Goal: Task Accomplishment & Management: Manage account settings

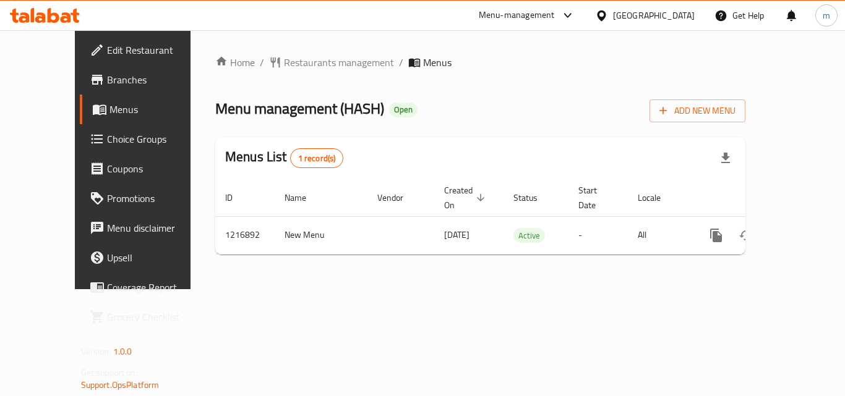
click at [54, 12] on icon at bounding box center [45, 15] width 70 height 15
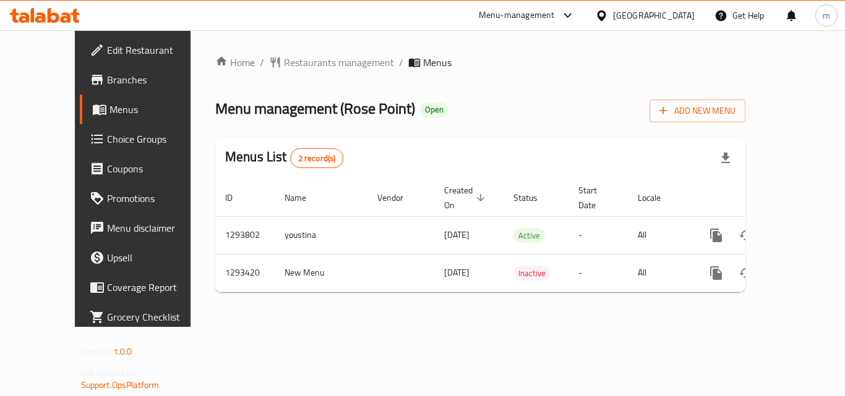
click at [67, 15] on icon at bounding box center [66, 17] width 11 height 11
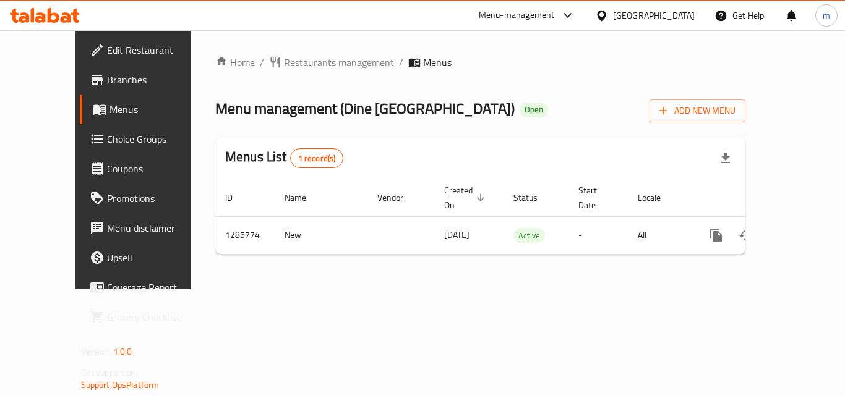
click at [85, 17] on div at bounding box center [45, 15] width 90 height 25
click at [74, 18] on icon at bounding box center [75, 16] width 9 height 14
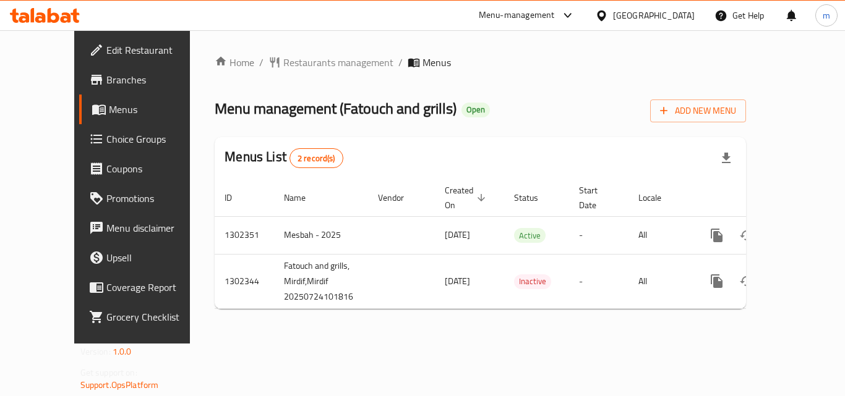
click at [68, 14] on icon at bounding box center [66, 17] width 11 height 11
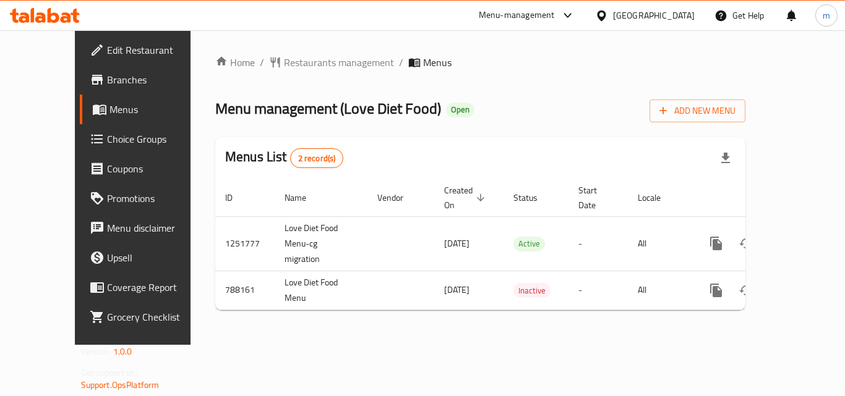
click at [62, 13] on icon at bounding box center [45, 15] width 70 height 15
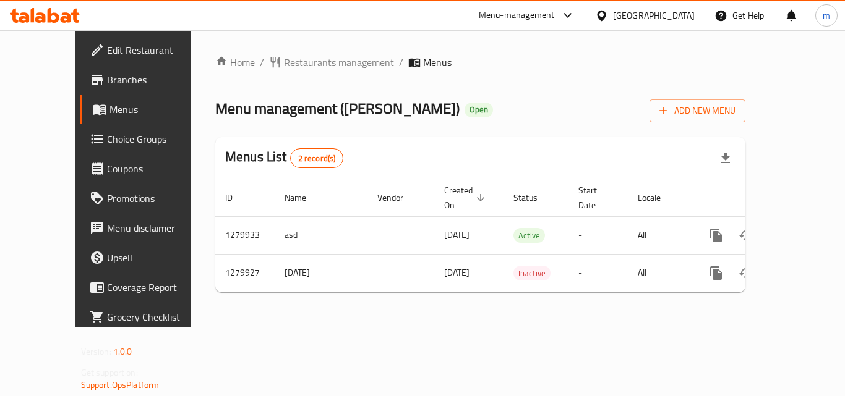
click at [45, 18] on icon at bounding box center [40, 17] width 11 height 11
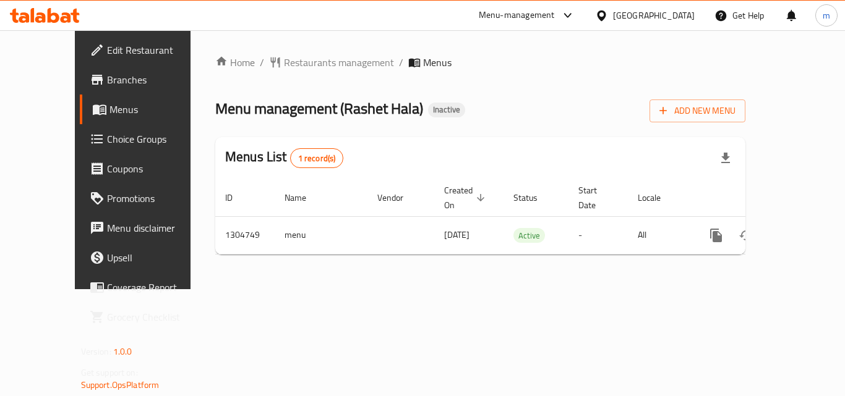
click at [72, 16] on icon at bounding box center [45, 15] width 70 height 15
click at [36, 15] on icon at bounding box center [45, 15] width 70 height 15
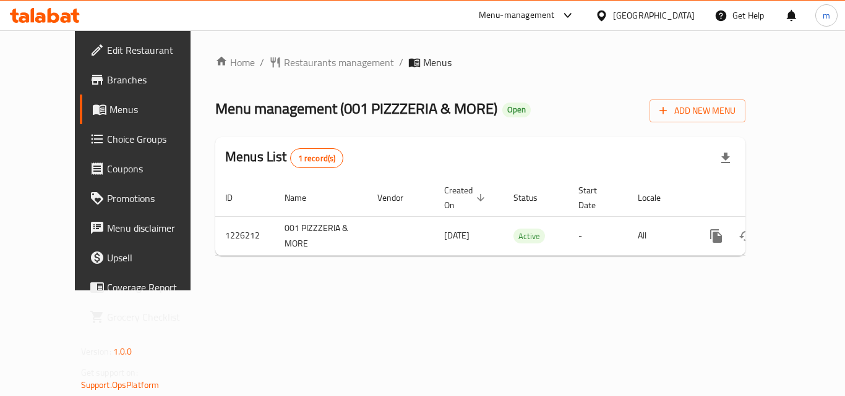
click at [107, 139] on span "Choice Groups" at bounding box center [156, 139] width 99 height 15
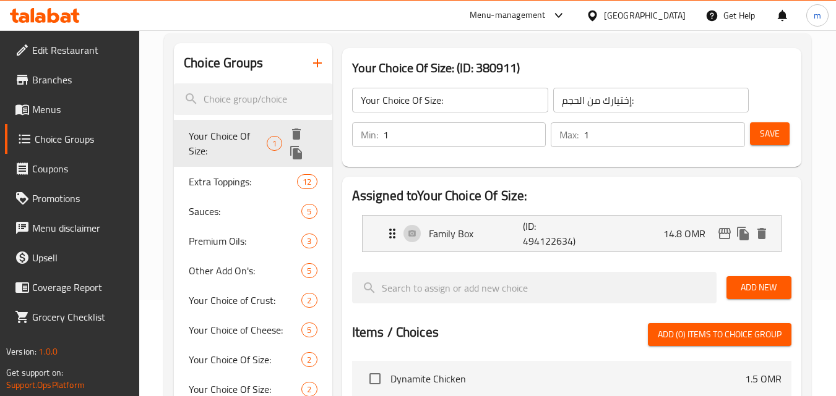
scroll to position [124, 0]
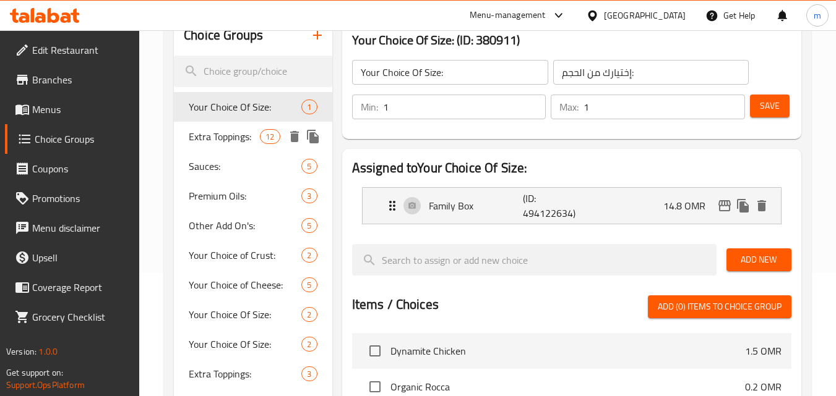
click at [241, 150] on div "Extra Toppings: 12" at bounding box center [253, 137] width 158 height 30
type input "Extra Toppings:"
type input "المكونات الإضافية:"
type input "0"
type input "12"
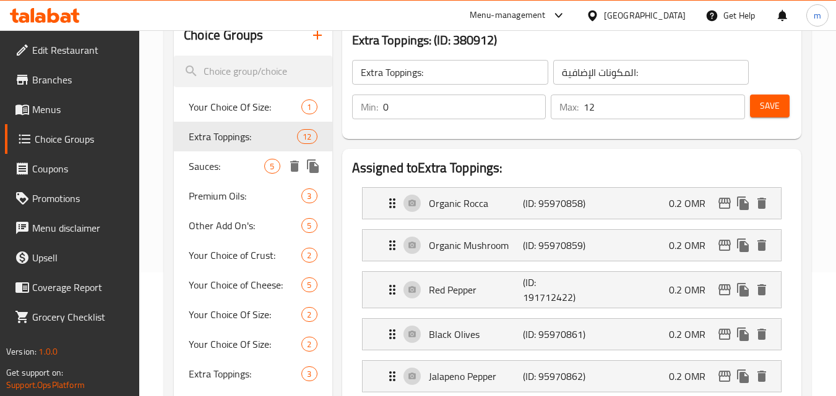
click at [213, 159] on span "Sauces:" at bounding box center [226, 166] width 75 height 15
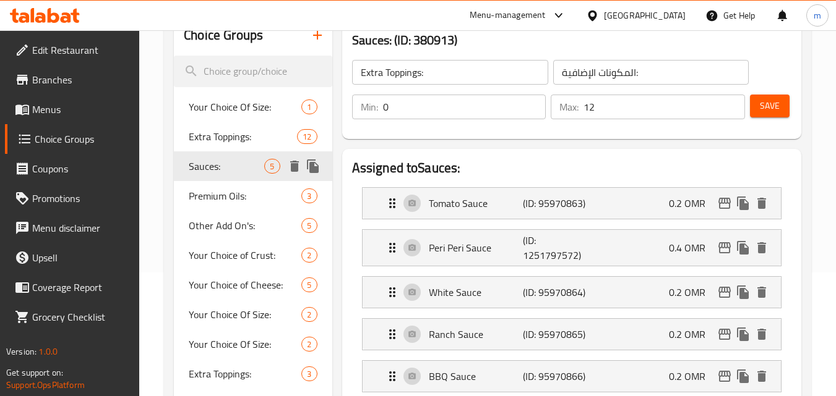
type input "Sauces:"
type input "الصوصات:"
type input "4"
click at [241, 195] on span "Premium Oils:" at bounding box center [226, 196] width 75 height 15
type input "Premium Oils:"
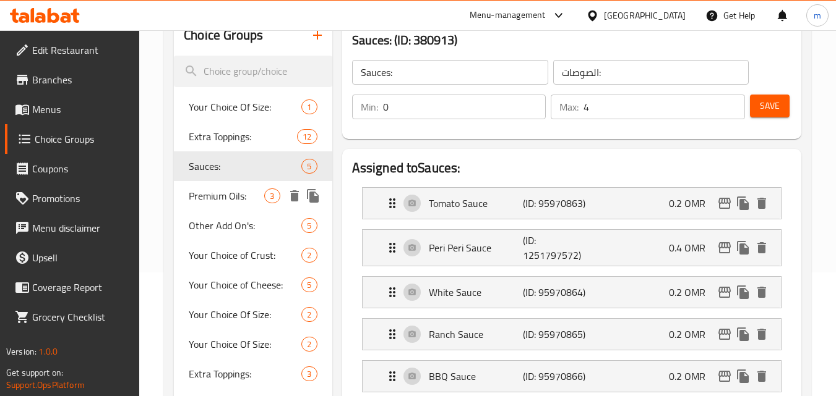
type input "الزيوت الفاخرة:"
type input "3"
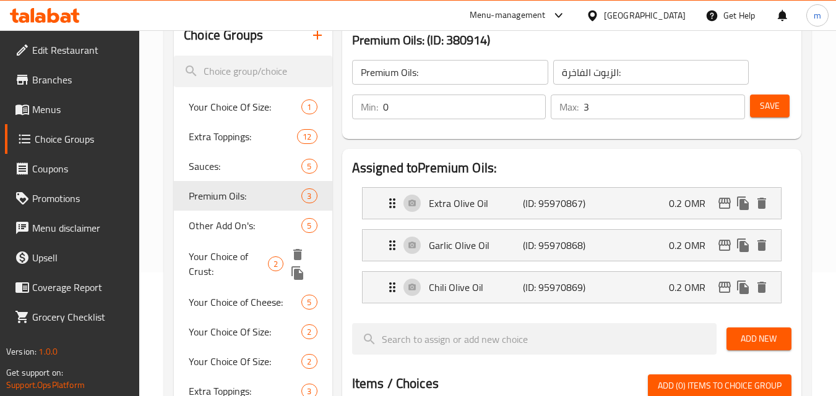
click at [234, 257] on span "Your Choice of Crust:" at bounding box center [228, 264] width 79 height 30
type input "Your Choice of Crust:"
type input "إختيارك من العجينة:"
type input "1"
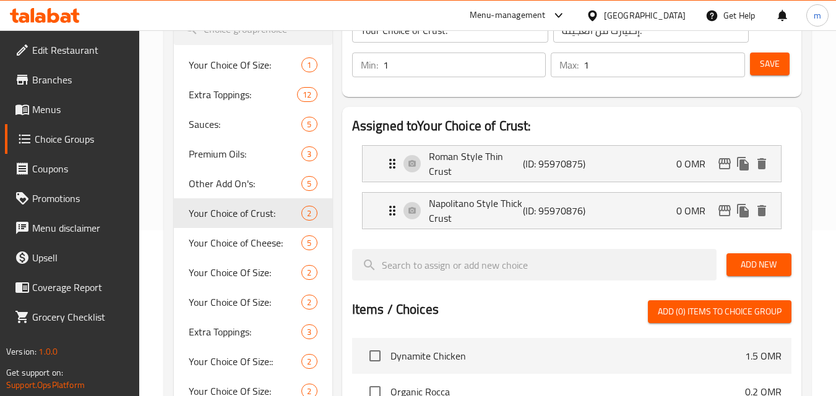
scroll to position [186, 0]
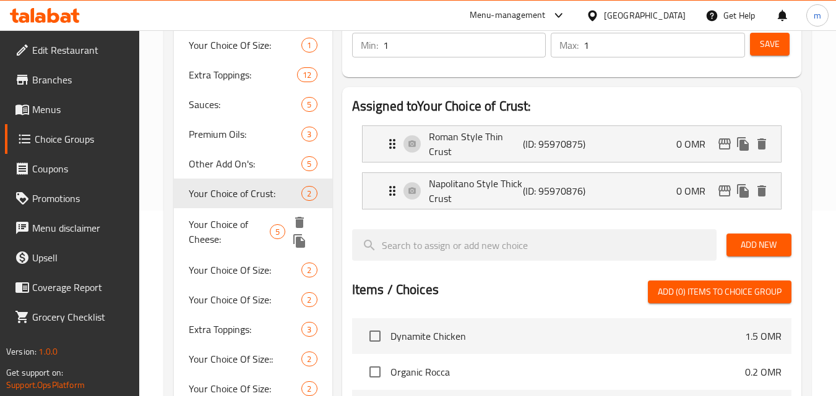
click at [233, 230] on span "Your Choice of Cheese:" at bounding box center [229, 232] width 81 height 30
type input "Your Choice of Cheese:"
type input "إختيارك من الجبنة:"
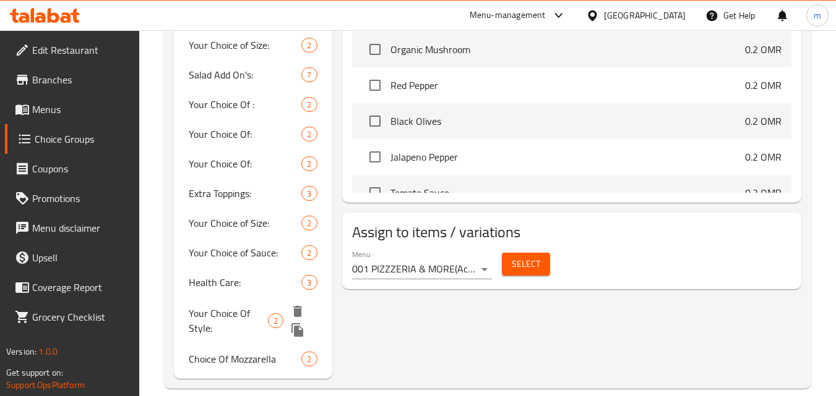
scroll to position [708, 0]
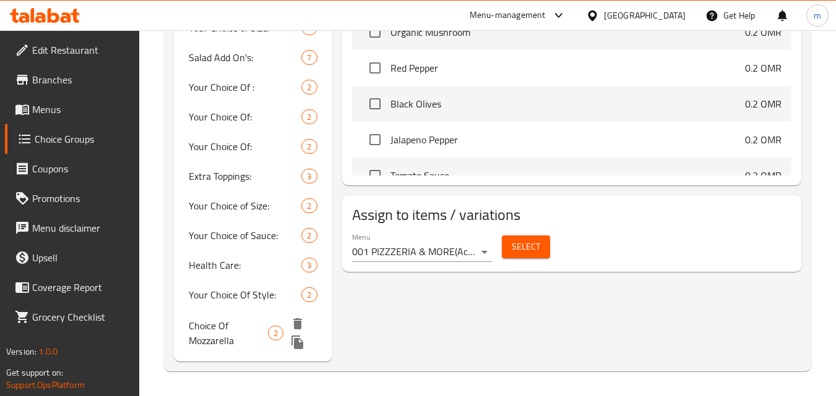
click at [208, 338] on span "Choice Of Mozzarella" at bounding box center [228, 334] width 79 height 30
type input "Choice Of Mozzarella"
type input "اختيار من موزاريلا"
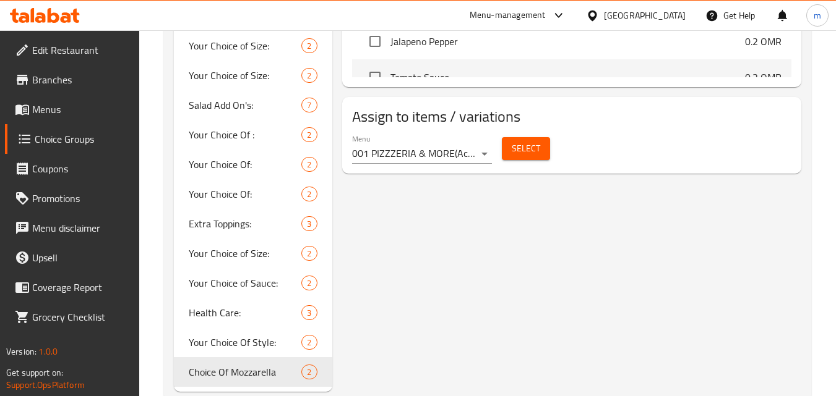
scroll to position [690, 0]
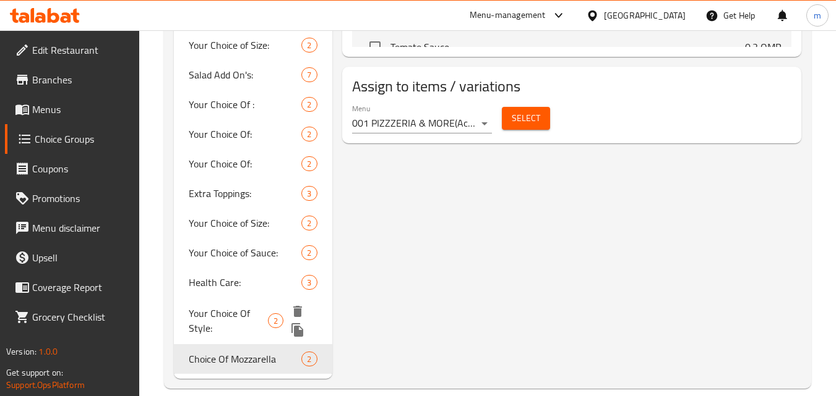
click at [205, 321] on span "Your Choice Of Style:" at bounding box center [228, 321] width 79 height 30
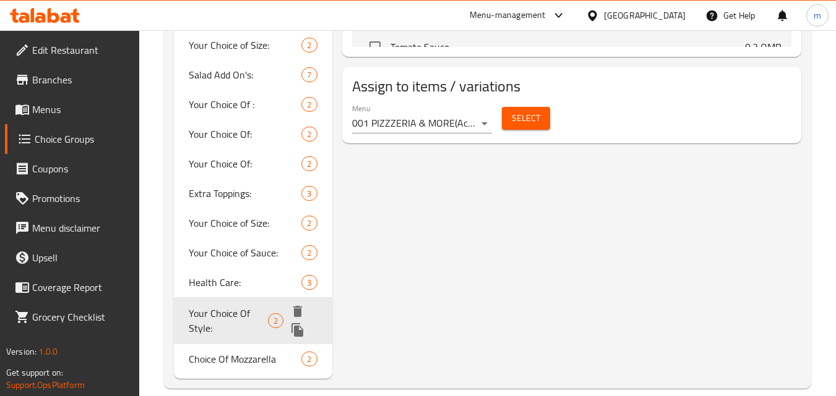
type input "Your Choice Of Style:"
type input "اختيارك من النمط:"
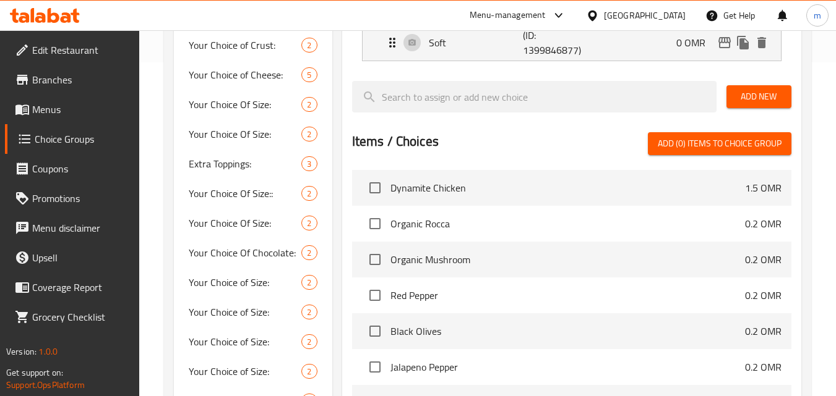
scroll to position [257, 0]
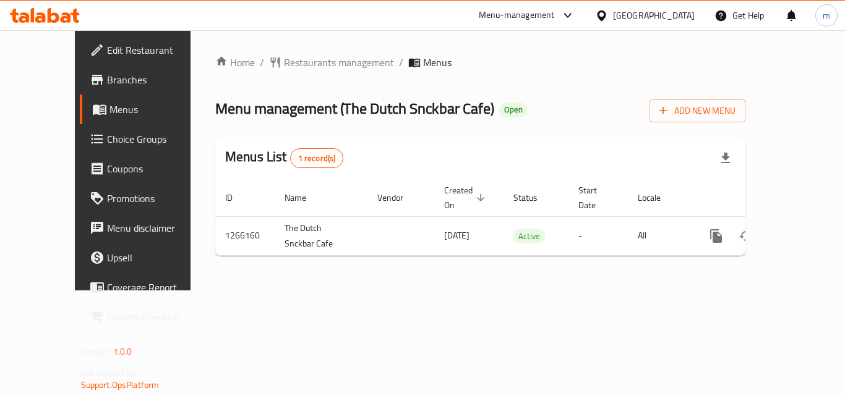
click at [88, 20] on div at bounding box center [45, 15] width 90 height 25
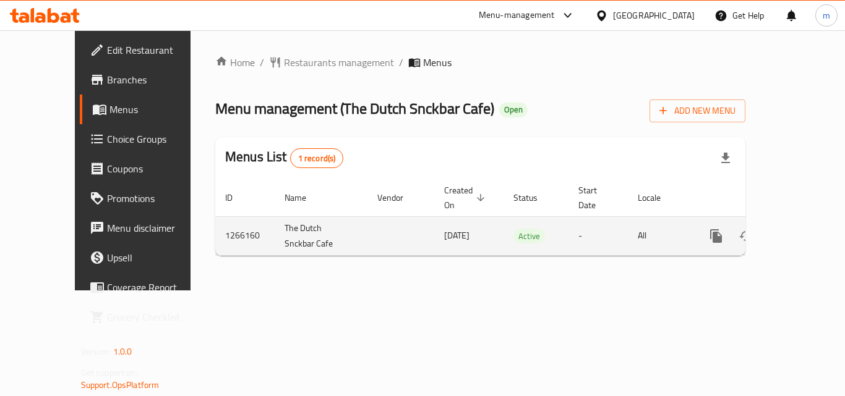
click at [439, 238] on td "[DATE]" at bounding box center [468, 235] width 69 height 39
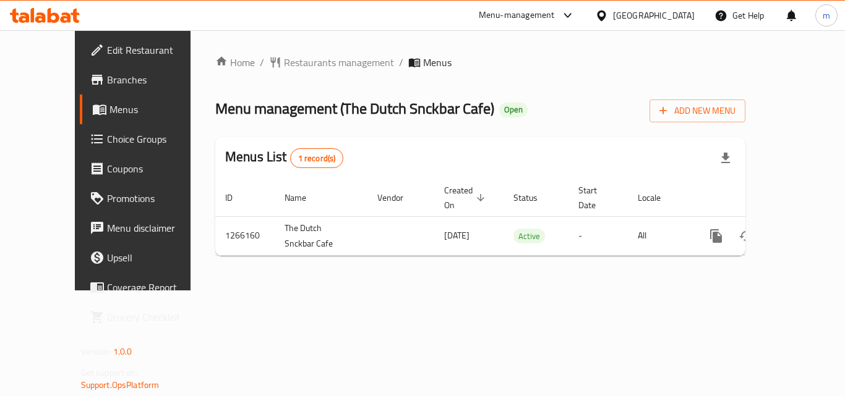
click at [64, 11] on icon at bounding box center [45, 15] width 70 height 15
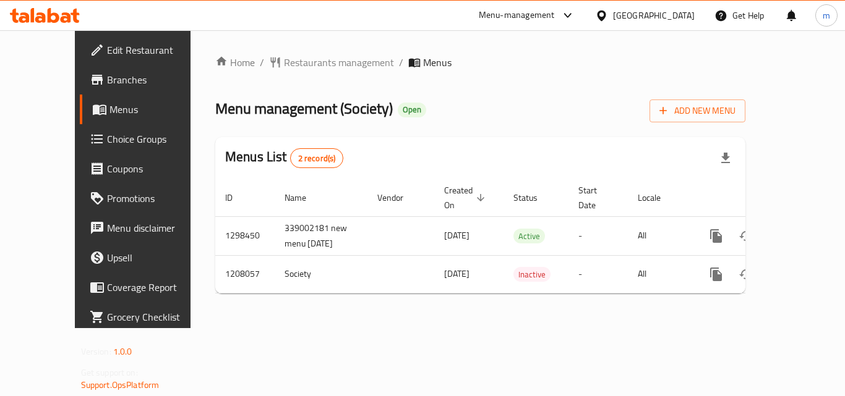
click at [33, 16] on icon at bounding box center [45, 15] width 70 height 15
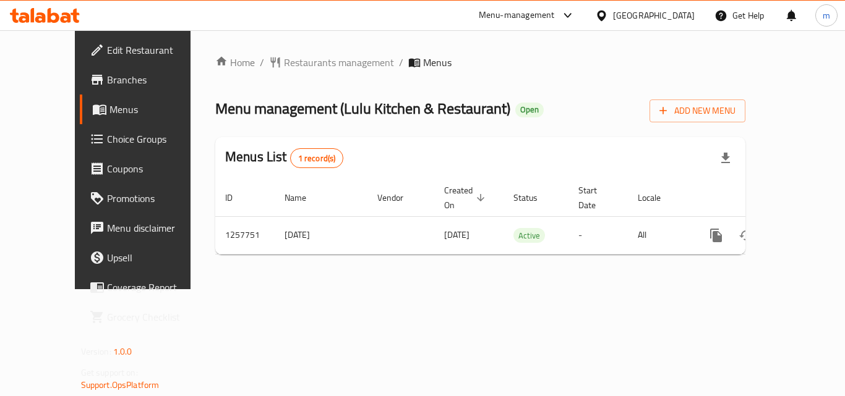
click at [53, 16] on icon at bounding box center [45, 15] width 70 height 15
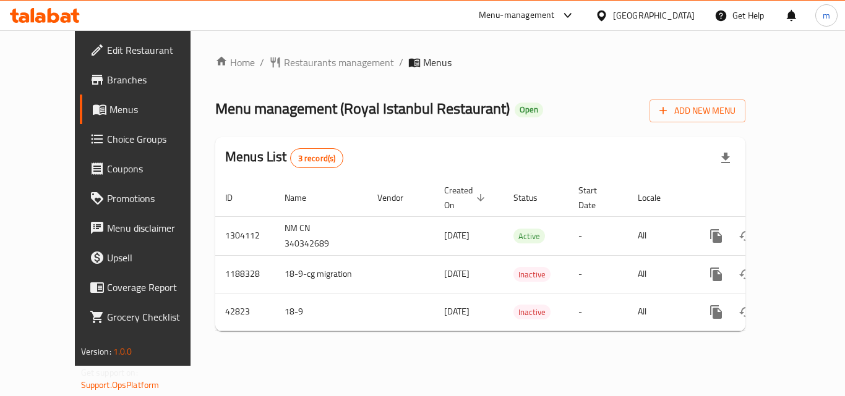
click at [53, 20] on icon at bounding box center [45, 15] width 70 height 15
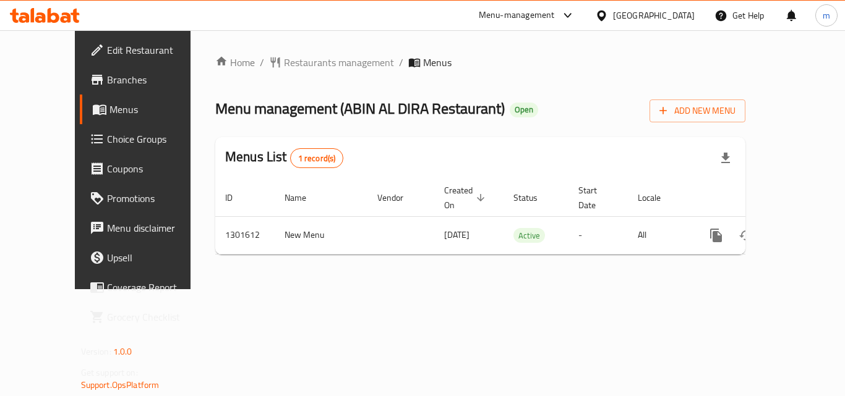
click at [38, 8] on icon at bounding box center [45, 15] width 70 height 15
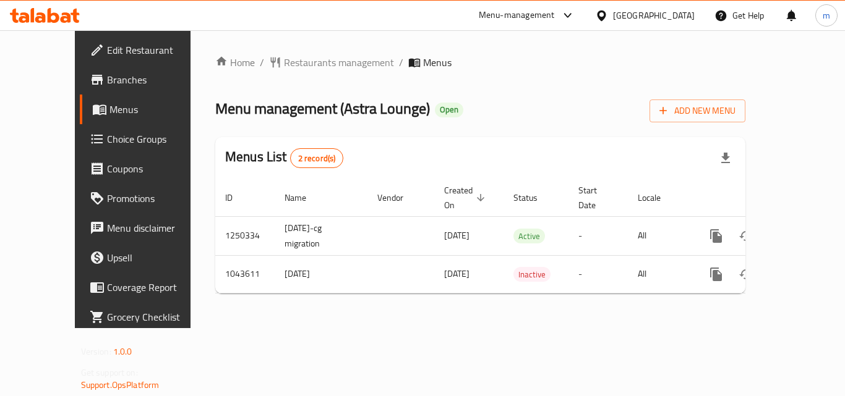
click at [61, 18] on icon at bounding box center [66, 17] width 11 height 11
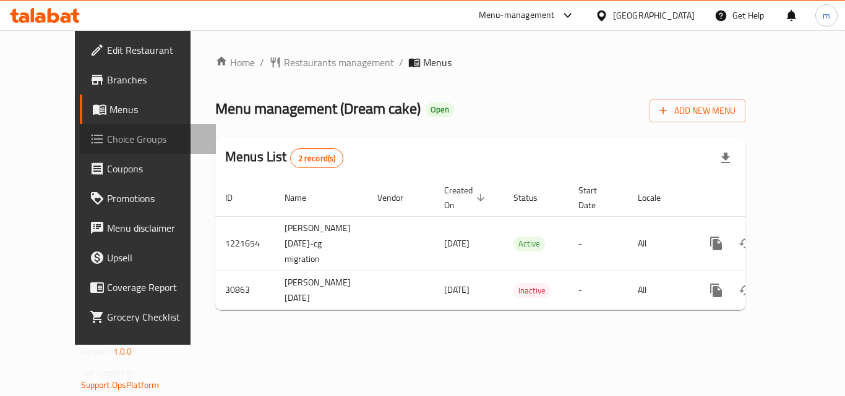
click at [107, 135] on span "Choice Groups" at bounding box center [156, 139] width 99 height 15
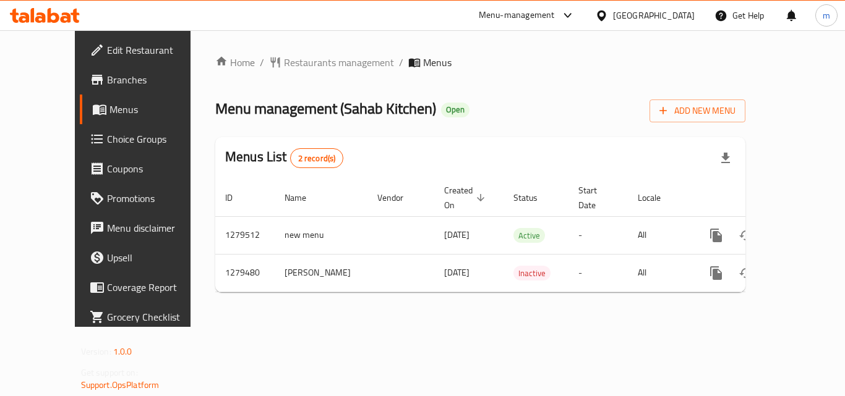
click at [66, 15] on icon at bounding box center [66, 17] width 11 height 11
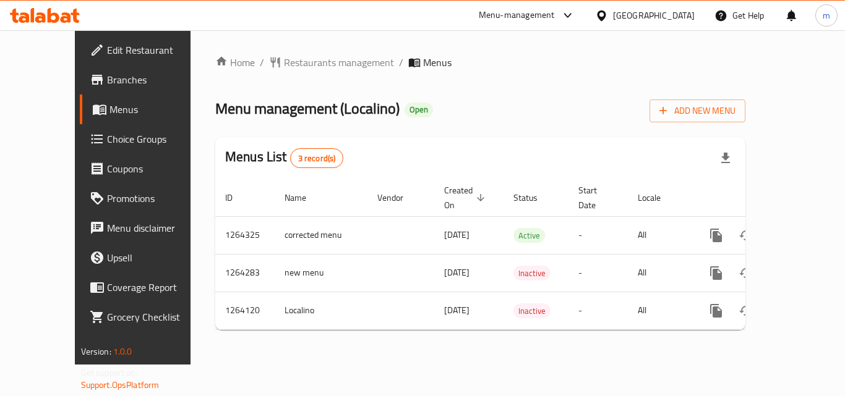
click at [50, 18] on icon at bounding box center [54, 15] width 12 height 15
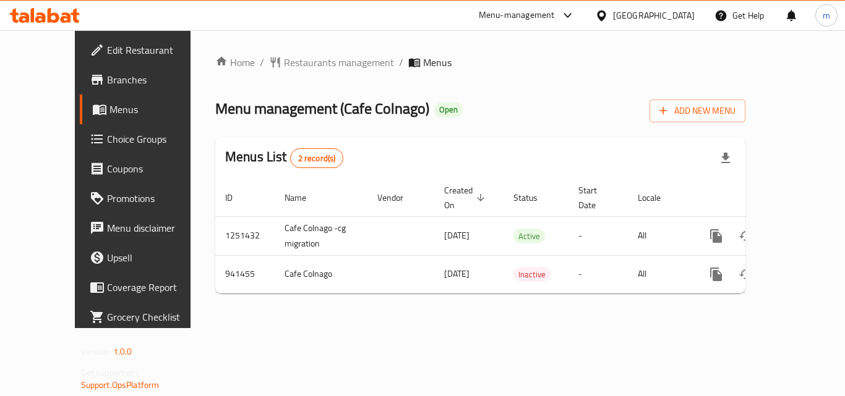
click at [53, 14] on icon at bounding box center [54, 15] width 12 height 15
click at [67, 21] on icon at bounding box center [66, 17] width 11 height 11
click at [32, 20] on icon at bounding box center [33, 15] width 4 height 14
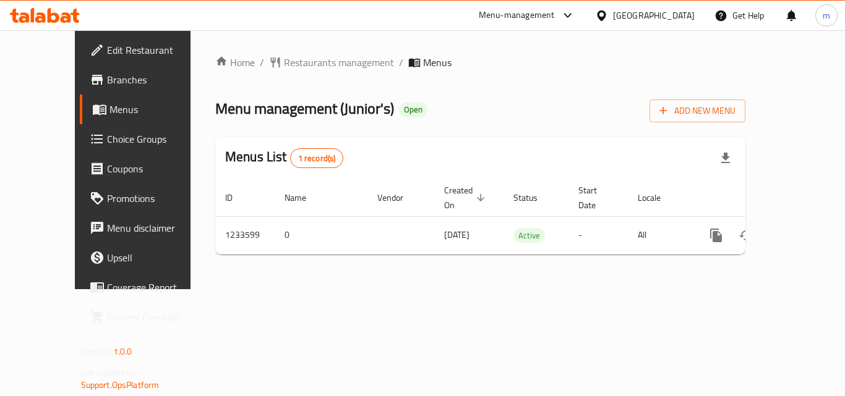
click at [46, 20] on icon at bounding box center [45, 15] width 70 height 15
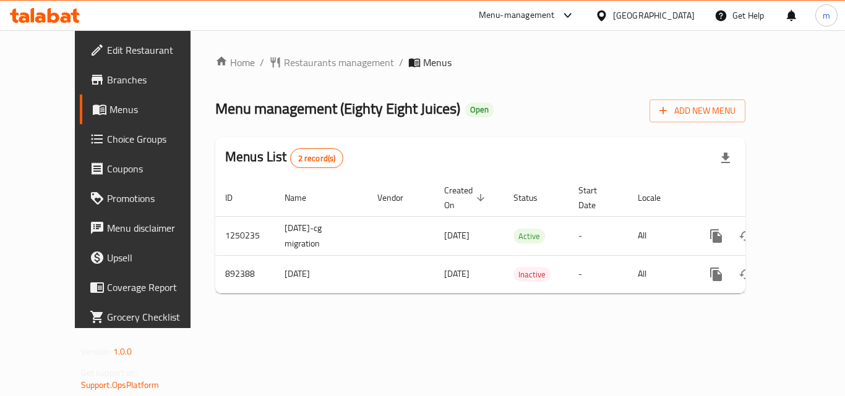
click at [64, 14] on icon at bounding box center [66, 17] width 11 height 11
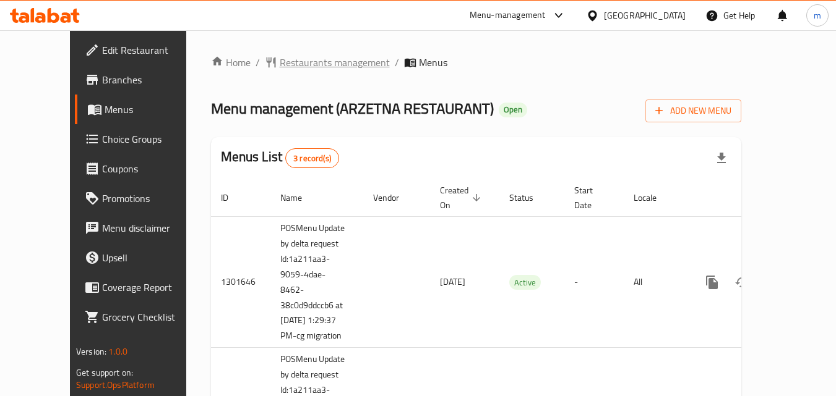
click at [280, 62] on span "Restaurants management" at bounding box center [335, 62] width 110 height 15
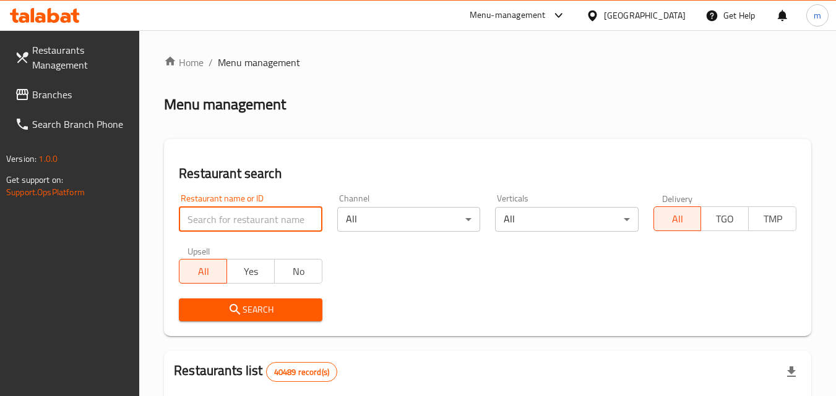
paste input "638356"
type input "638356"
click button "Search" at bounding box center [250, 310] width 143 height 23
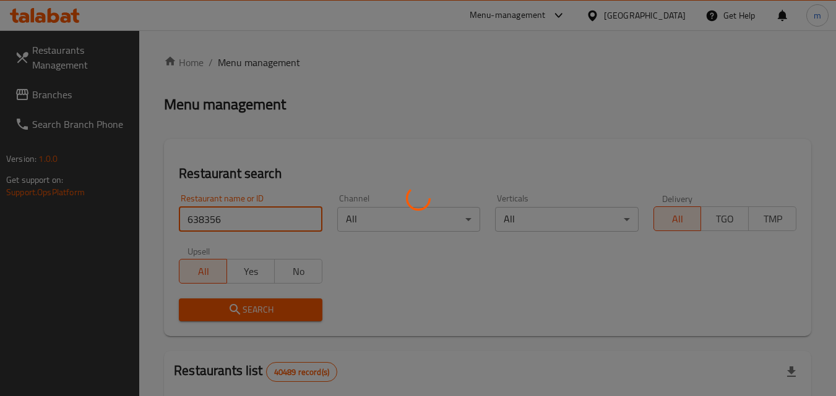
click button "Search" at bounding box center [250, 310] width 143 height 23
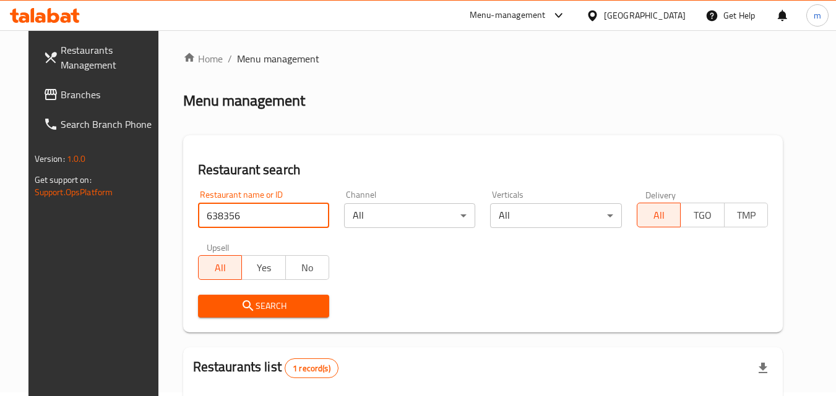
scroll to position [145, 0]
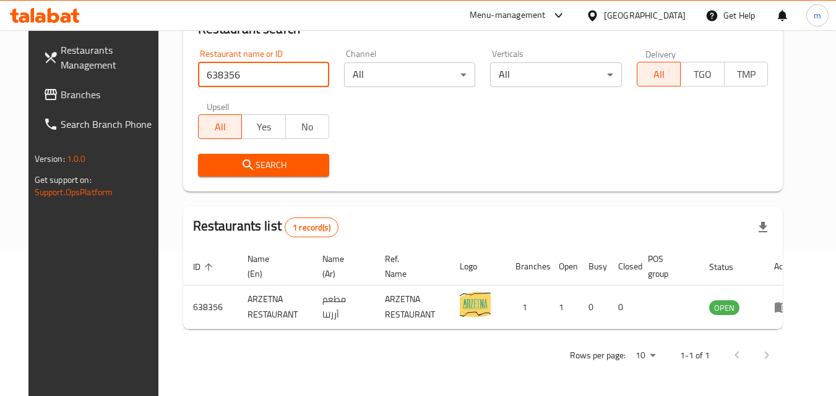
click at [80, 95] on span "Branches" at bounding box center [110, 94] width 98 height 15
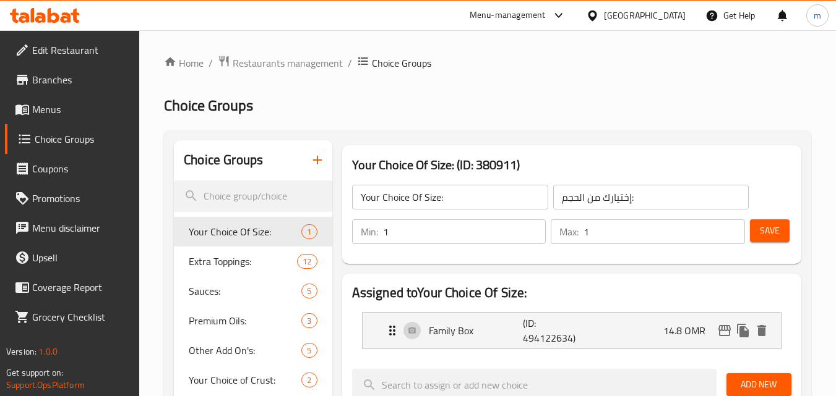
click at [56, 22] on icon at bounding box center [54, 15] width 12 height 15
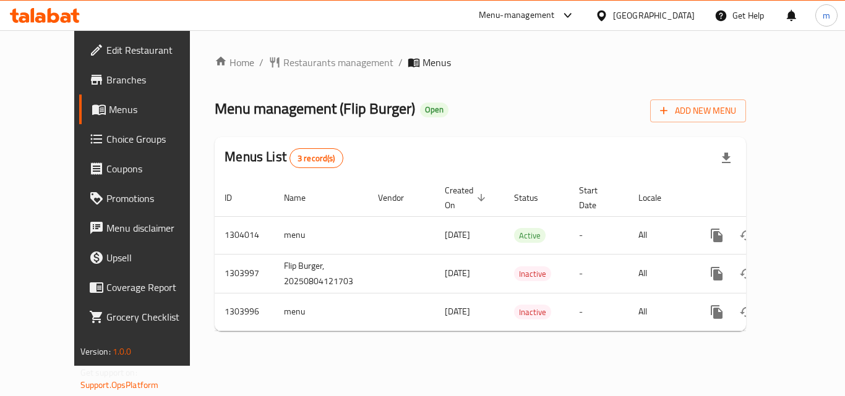
click at [78, 19] on icon at bounding box center [45, 15] width 70 height 15
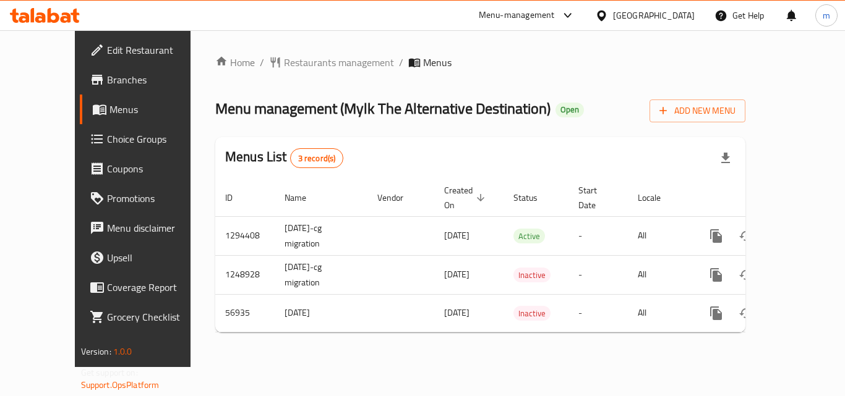
click at [72, 11] on icon at bounding box center [45, 15] width 70 height 15
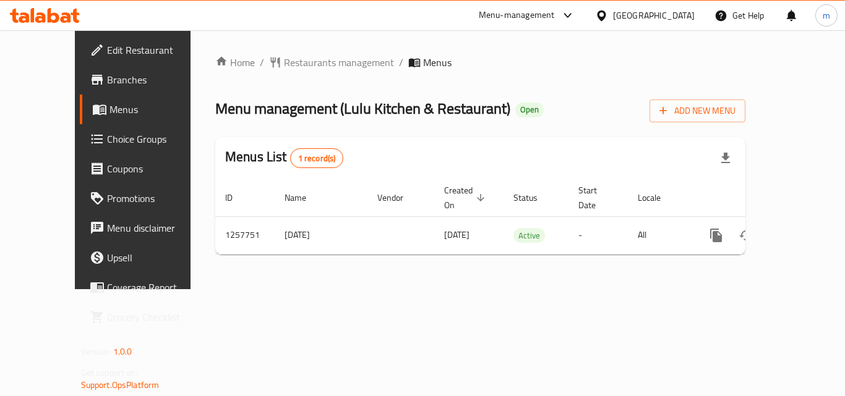
click at [42, 14] on icon at bounding box center [40, 17] width 11 height 11
